Goal: Use online tool/utility

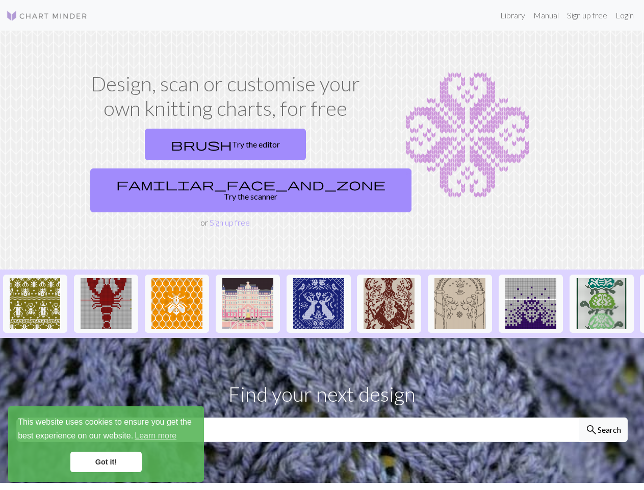
click at [106, 444] on div "This website uses cookies to ensure you get the best experience on our website.…" at bounding box center [106, 444] width 196 height 76
click at [35, 278] on img at bounding box center [35, 303] width 51 height 51
click at [106, 278] on img at bounding box center [106, 303] width 51 height 51
click at [177, 278] on img at bounding box center [177, 303] width 51 height 51
click at [248, 278] on img at bounding box center [247, 303] width 51 height 51
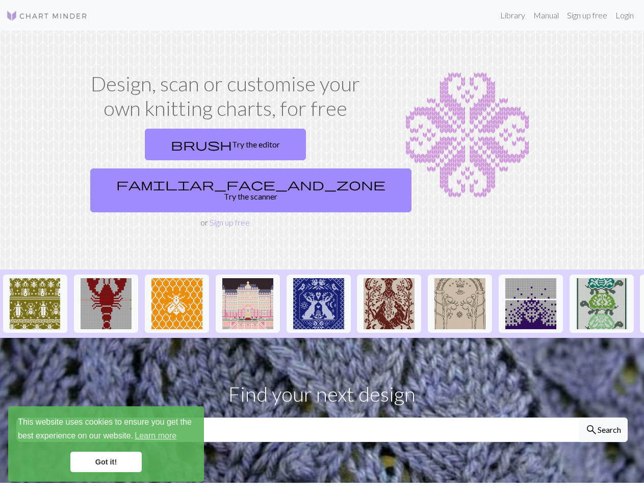
click at [319, 278] on img at bounding box center [318, 303] width 51 height 51
click at [389, 278] on img at bounding box center [389, 303] width 51 height 51
click at [460, 278] on img at bounding box center [460, 303] width 51 height 51
click at [531, 278] on img at bounding box center [531, 303] width 51 height 51
click at [602, 278] on img at bounding box center [602, 303] width 51 height 51
